Goal: Task Accomplishment & Management: Complete application form

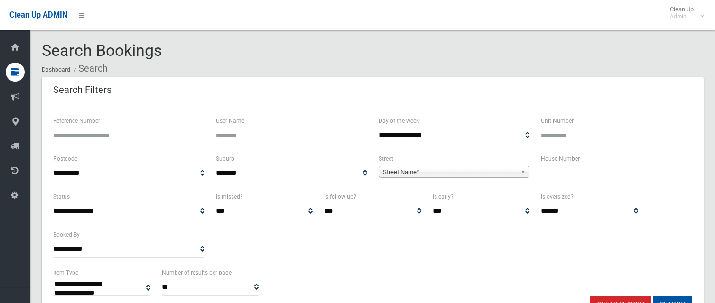
select select
click at [577, 177] on input "text" at bounding box center [616, 174] width 151 height 18
type input "*******"
click at [448, 176] on span "Street Name*" at bounding box center [450, 172] width 134 height 11
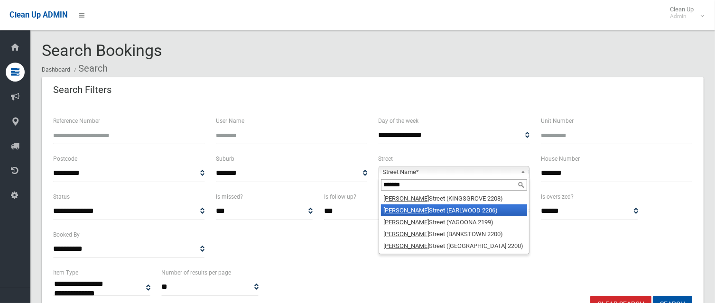
type input "*******"
click at [443, 208] on li "William Street (EARLWOOD 2206)" at bounding box center [454, 211] width 147 height 12
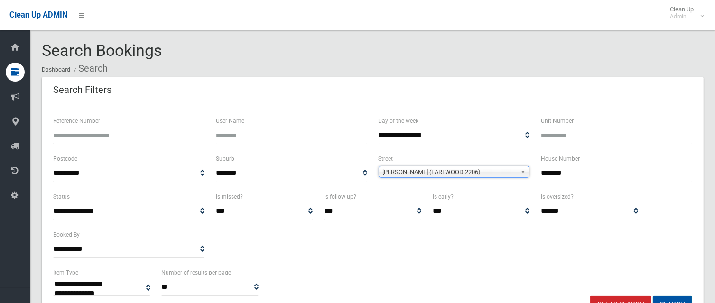
click at [673, 299] on button "Search" at bounding box center [672, 305] width 39 height 18
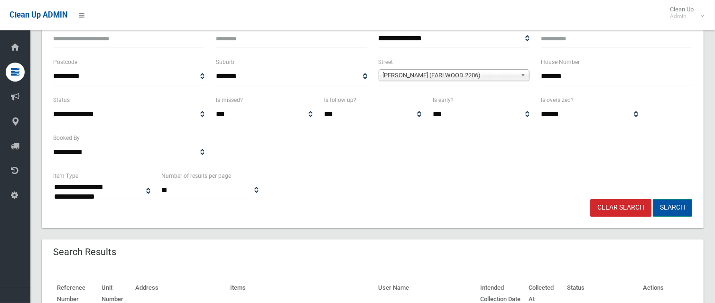
scroll to position [95, 0]
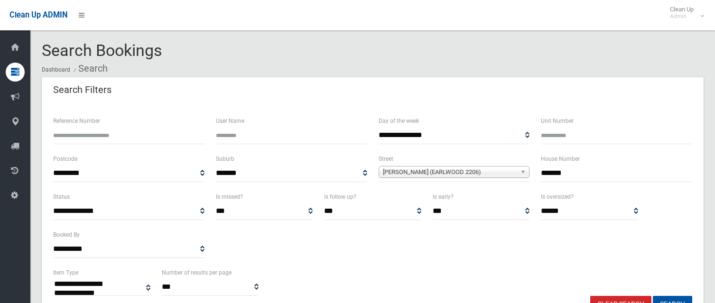
select select
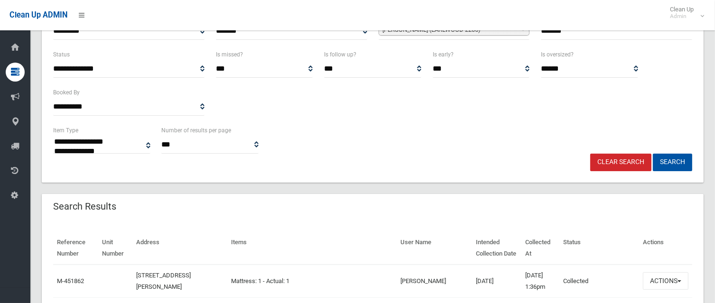
scroll to position [332, 0]
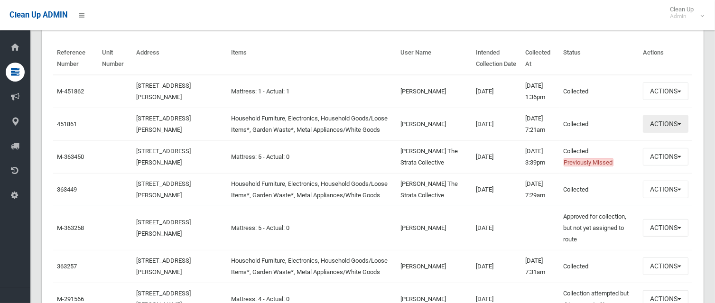
click at [663, 120] on button "Actions" at bounding box center [666, 124] width 46 height 18
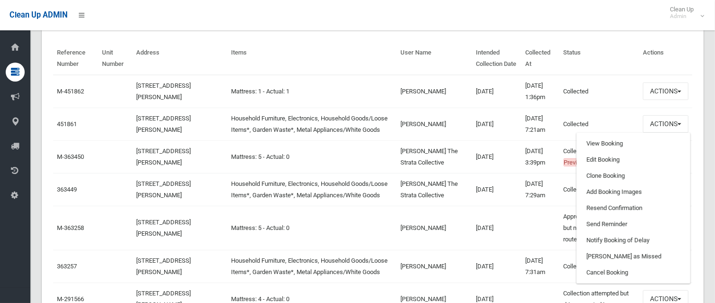
click at [429, 141] on td "[PERSON_NAME] The Strata Collective" at bounding box center [434, 157] width 75 height 33
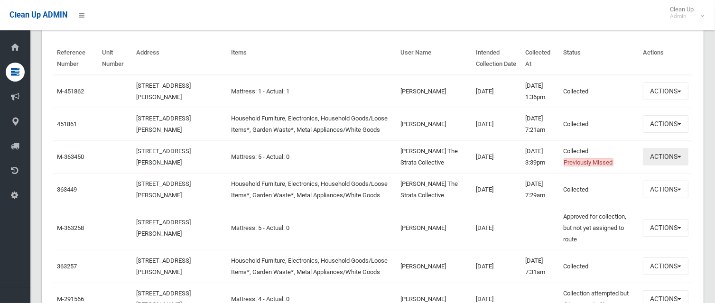
click at [657, 153] on button "Actions" at bounding box center [666, 157] width 46 height 18
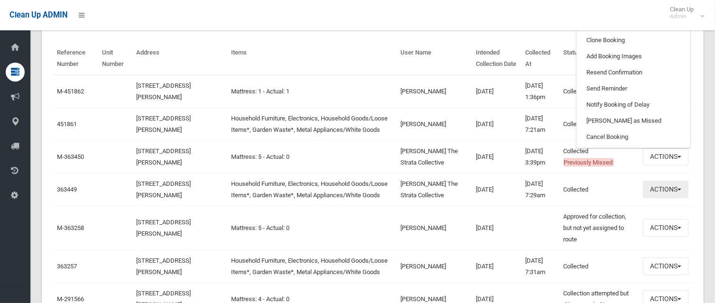
click at [660, 195] on button "Actions" at bounding box center [666, 190] width 46 height 18
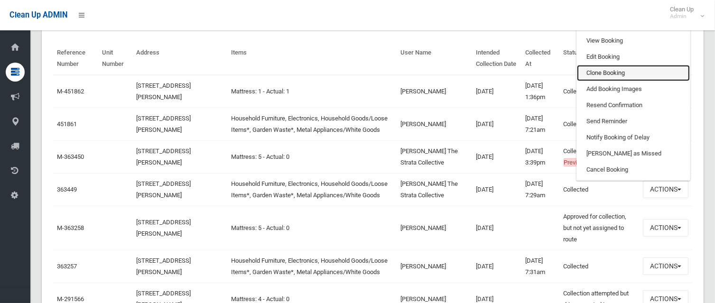
click at [610, 73] on link "Clone Booking" at bounding box center [633, 73] width 113 height 16
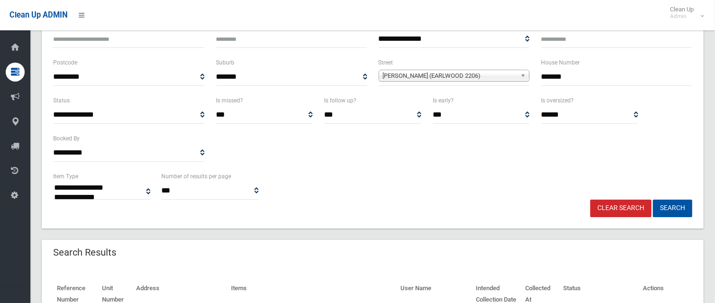
scroll to position [95, 0]
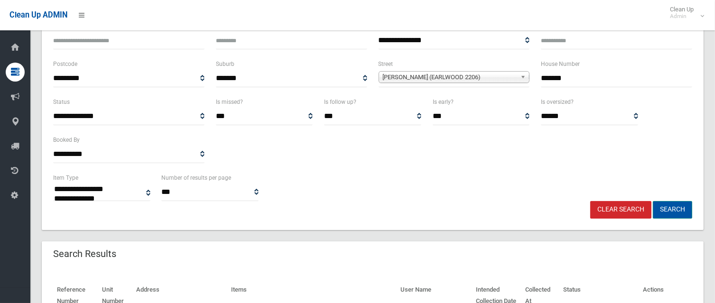
click at [681, 210] on button "Search" at bounding box center [672, 210] width 39 height 18
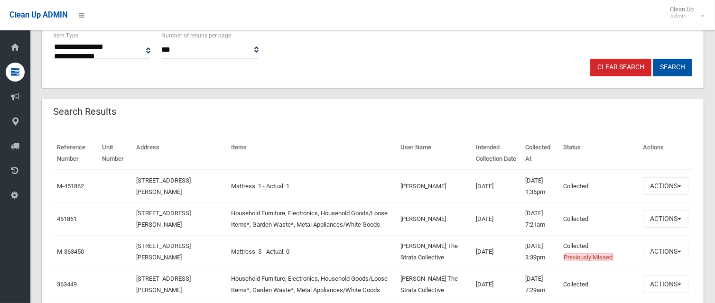
scroll to position [285, 0]
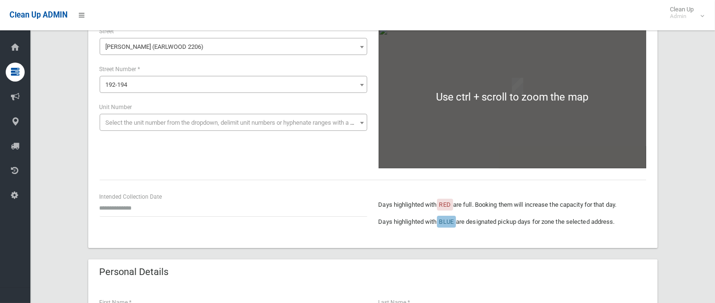
scroll to position [142, 0]
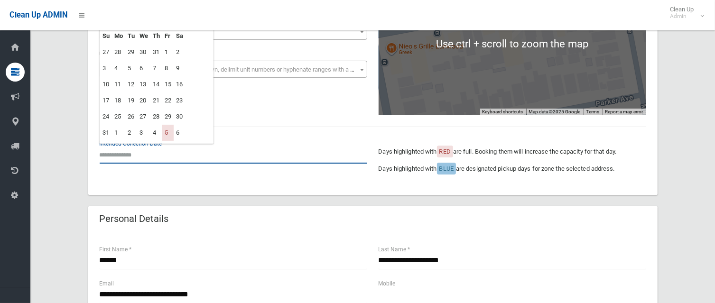
click at [187, 161] on input "text" at bounding box center [234, 155] width 268 height 18
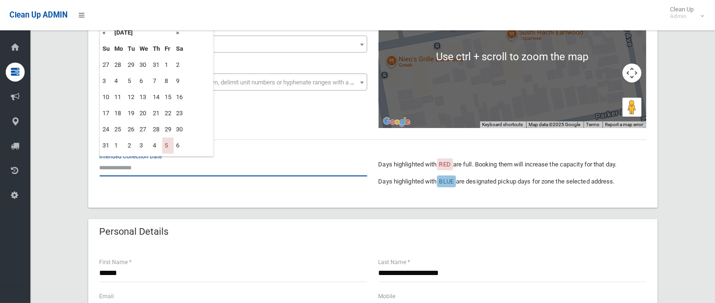
scroll to position [0, 0]
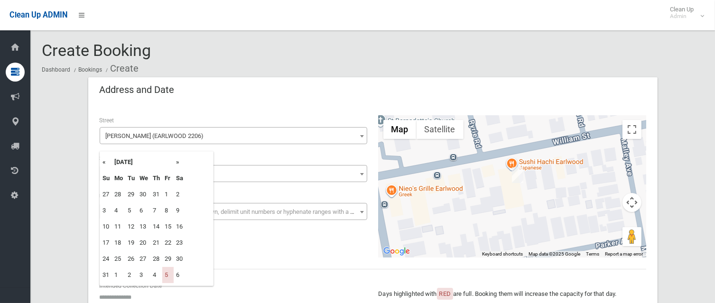
click at [179, 159] on th "»" at bounding box center [180, 162] width 12 height 16
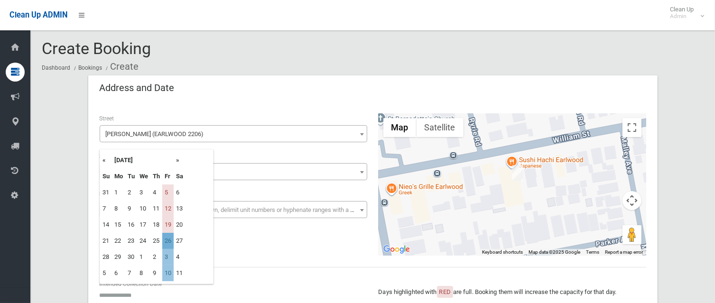
click at [169, 241] on td "26" at bounding box center [167, 241] width 11 height 16
type input "**********"
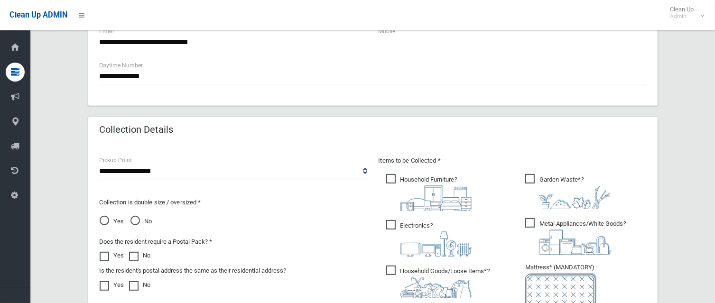
scroll to position [477, 0]
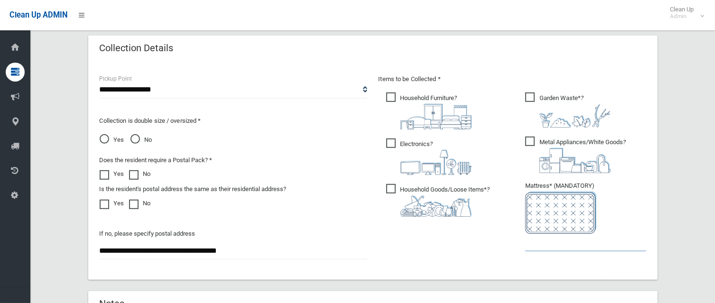
click at [548, 244] on input "text" at bounding box center [586, 243] width 121 height 18
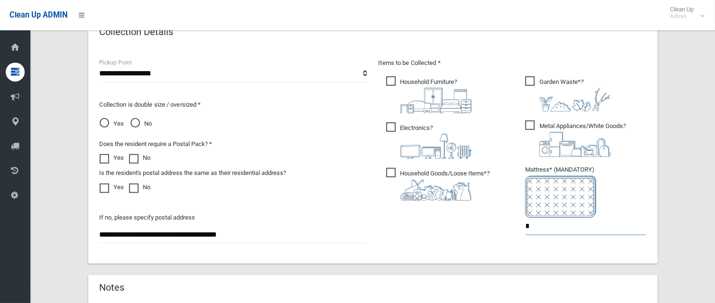
drag, startPoint x: 551, startPoint y: 223, endPoint x: 475, endPoint y: 231, distance: 76.4
click at [477, 231] on div "Items to be Collected * Household Furniture ? *" at bounding box center [512, 152] width 279 height 191
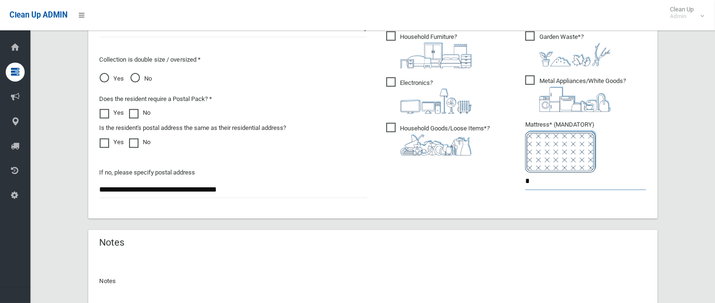
scroll to position [540, 0]
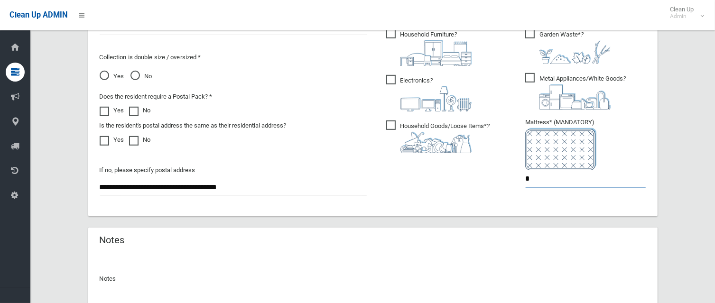
click at [512, 175] on div "Items to be Collected * Household Furniture ? *" at bounding box center [512, 105] width 279 height 191
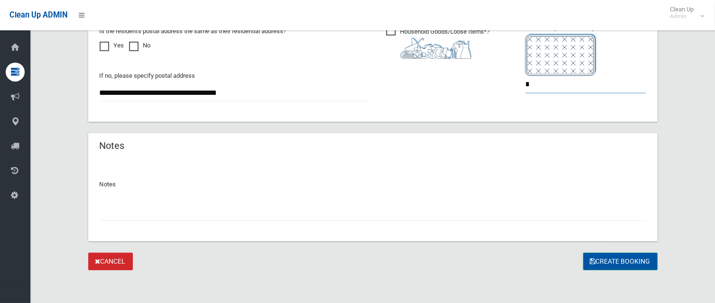
scroll to position [635, 0]
type input "*"
click at [625, 263] on button "Create Booking" at bounding box center [620, 262] width 75 height 18
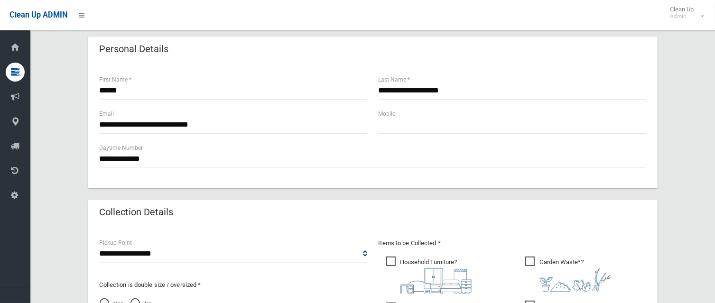
scroll to position [208, 0]
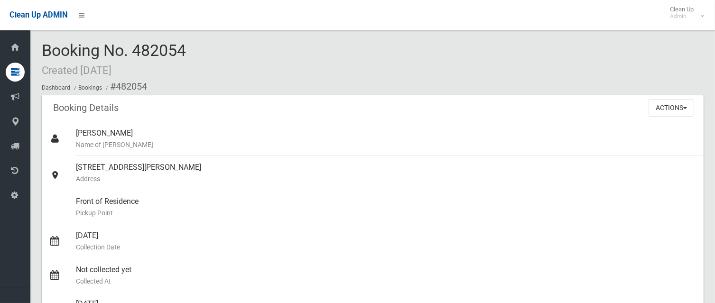
drag, startPoint x: 135, startPoint y: 47, endPoint x: 287, endPoint y: 64, distance: 152.9
click at [287, 65] on div "Booking No. 482054 Created [DATE] Dashboard Bookings #482054" at bounding box center [373, 69] width 662 height 54
click at [239, 91] on ol "Dashboard Bookings #482054" at bounding box center [373, 87] width 662 height 18
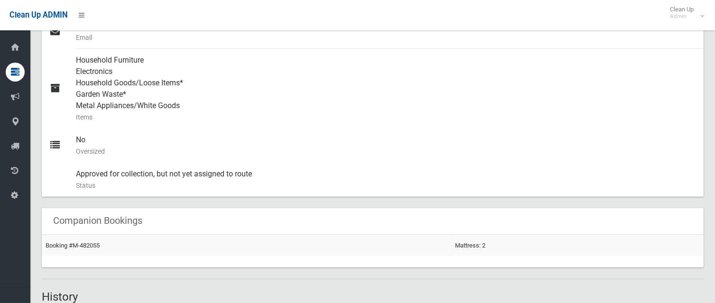
scroll to position [404, 0]
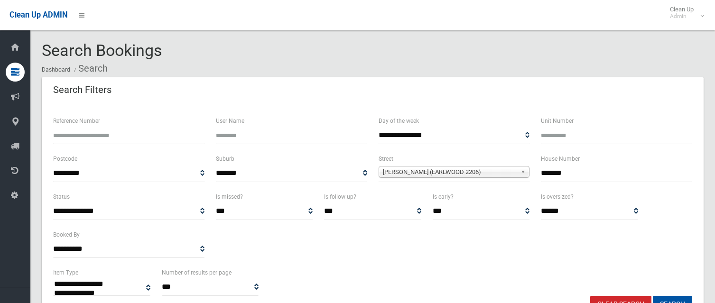
select select
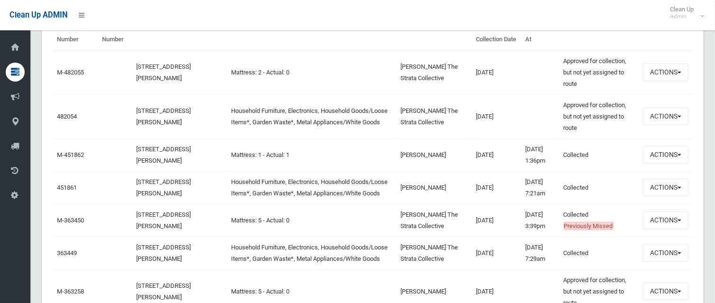
scroll to position [380, 0]
